Goal: Information Seeking & Learning: Learn about a topic

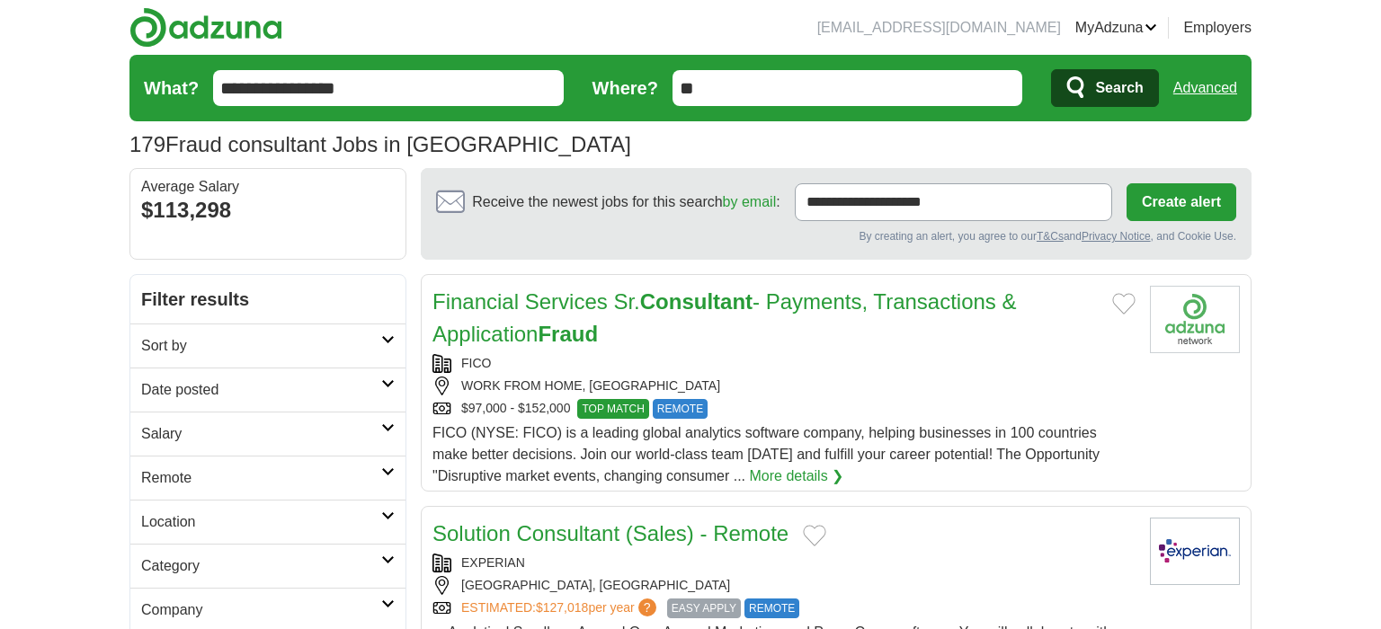
scroll to position [1129, 0]
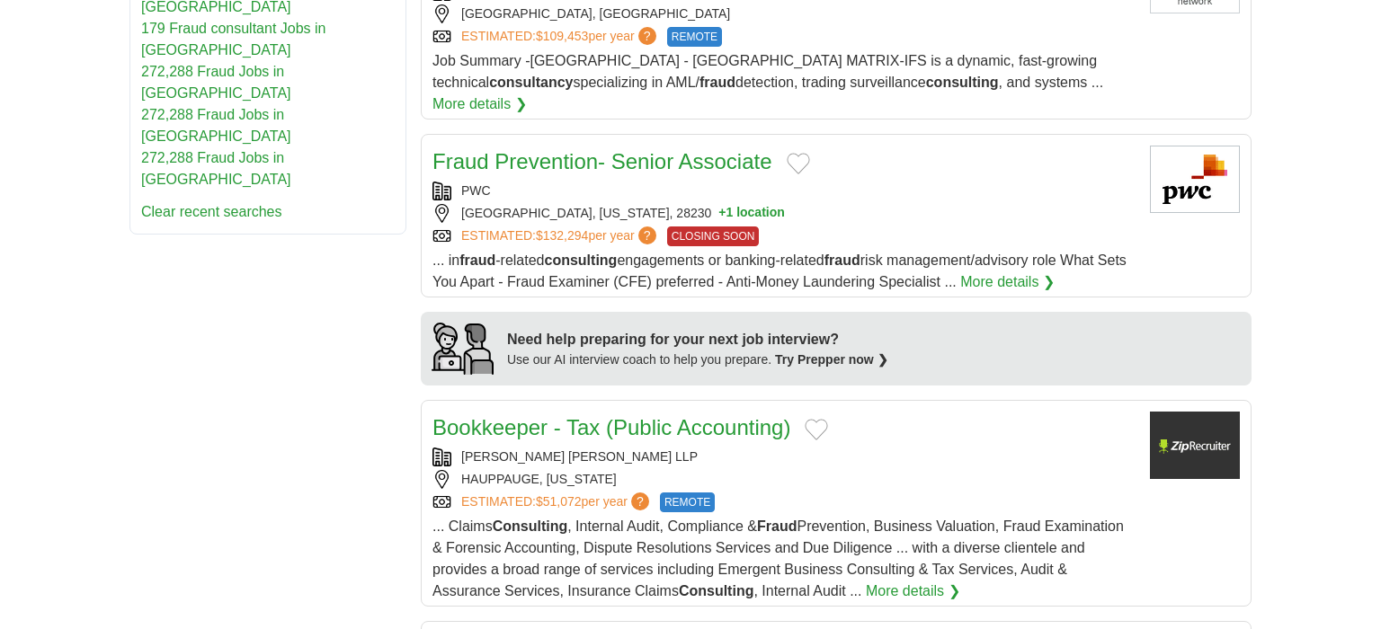
scroll to position [1129, 0]
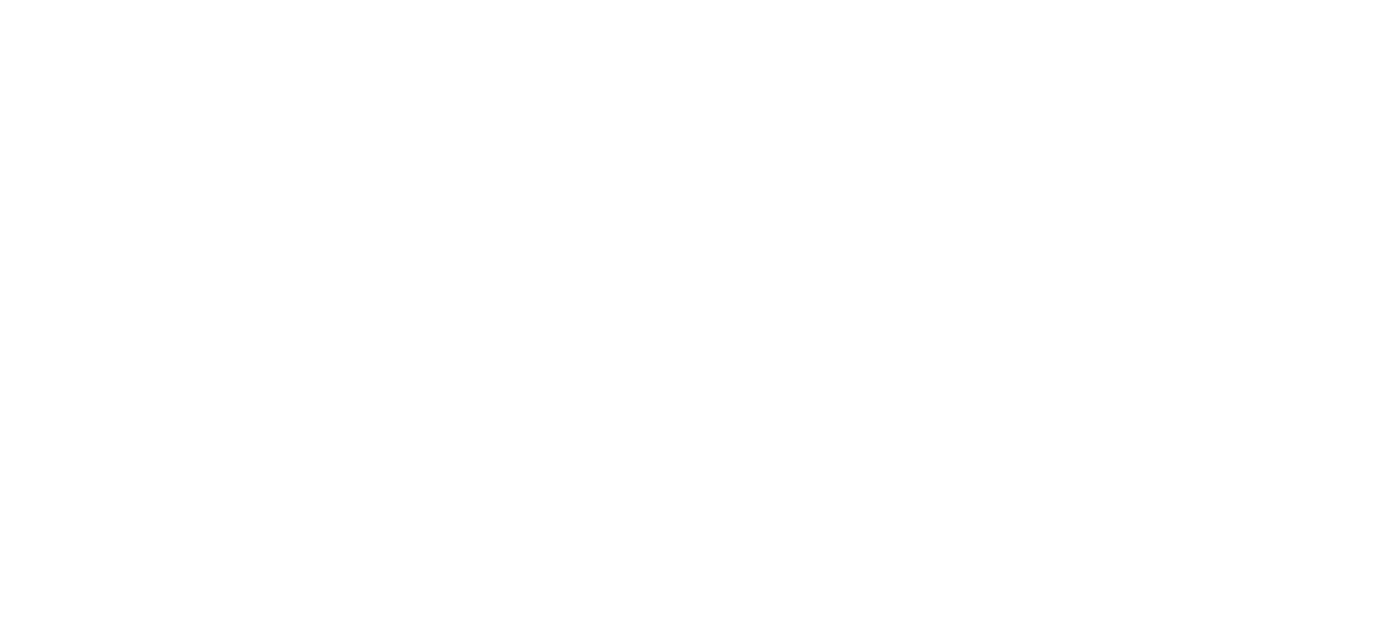
scroll to position [2336, 0]
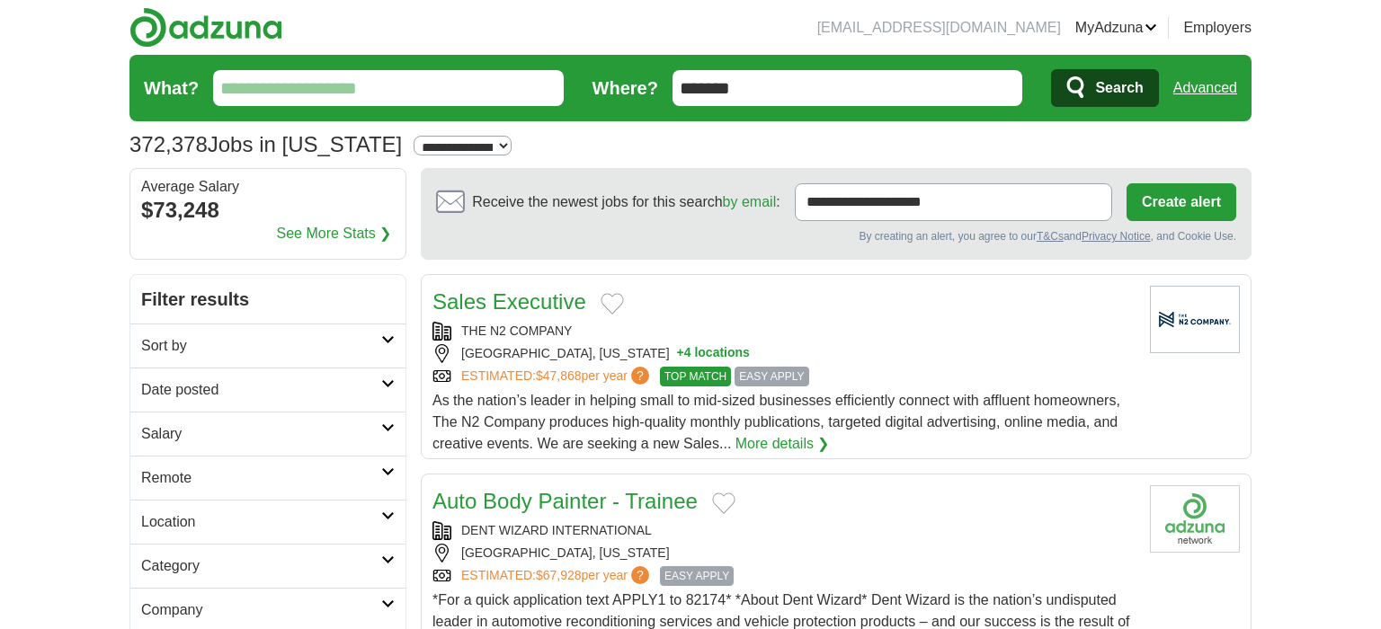
click at [292, 75] on input "What?" at bounding box center [388, 88] width 351 height 36
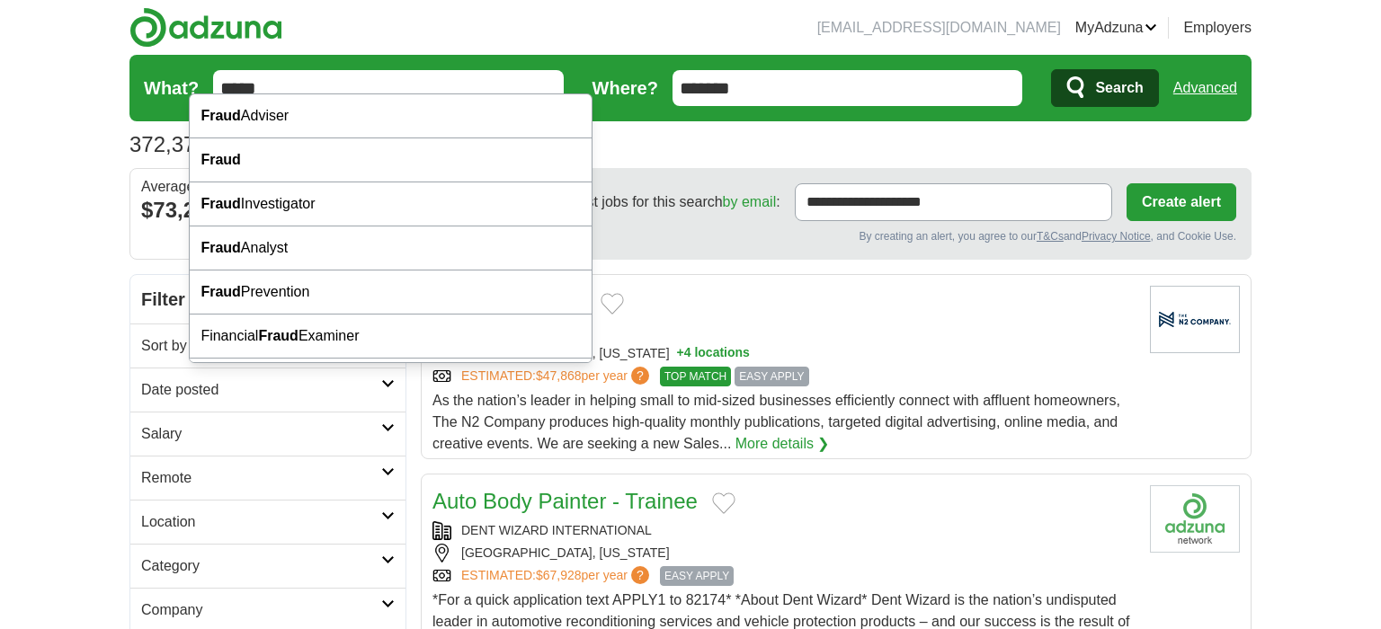
type input "*****"
click at [1051, 69] on button "Search" at bounding box center [1104, 88] width 107 height 38
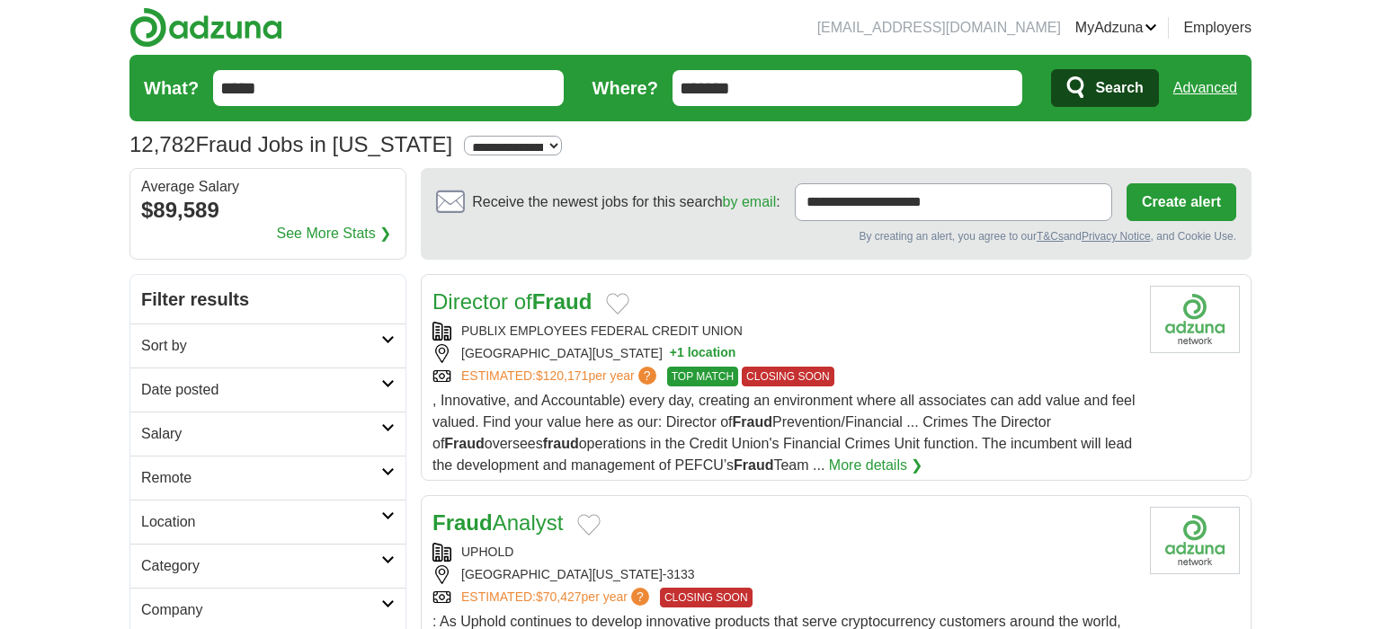
click at [222, 456] on link "Remote" at bounding box center [267, 478] width 275 height 44
click at [165, 513] on link "Remote jobs" at bounding box center [181, 520] width 81 height 15
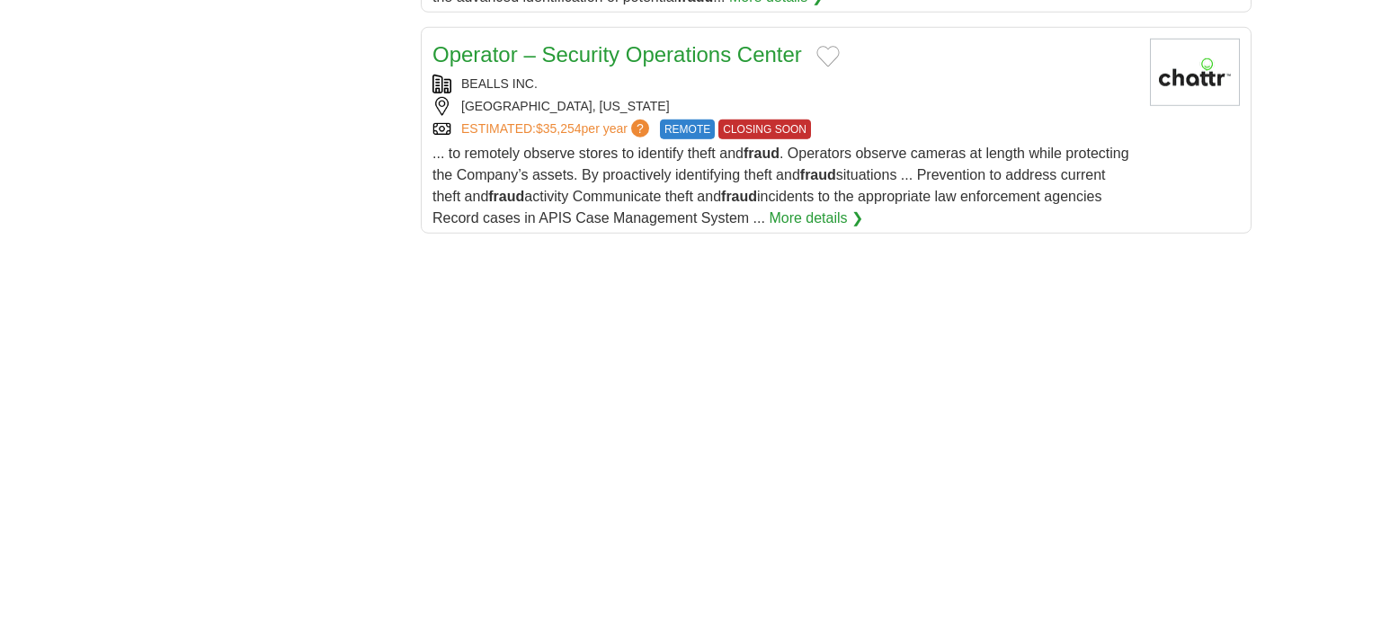
scroll to position [2471, 0]
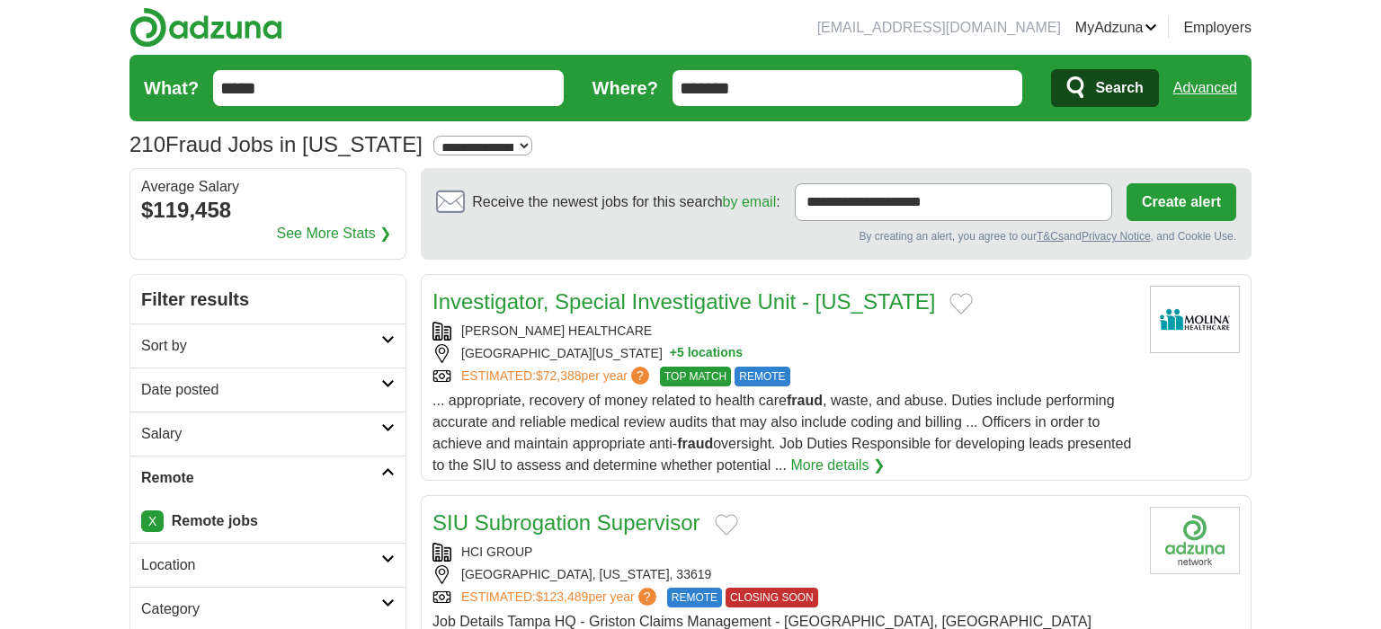
click at [509, 344] on div "MIAMI, FLORIDA, 33126 + 5 locations" at bounding box center [784, 353] width 703 height 19
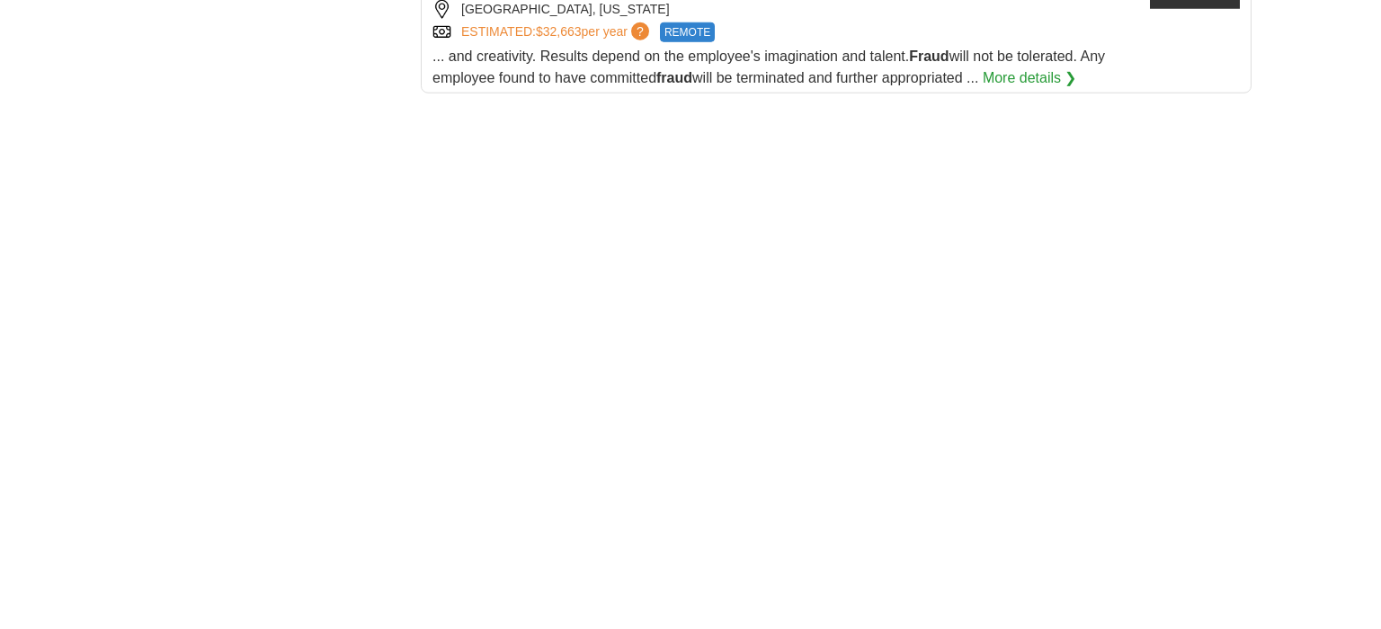
scroll to position [2498, 0]
